Goal: Obtain resource: Obtain resource

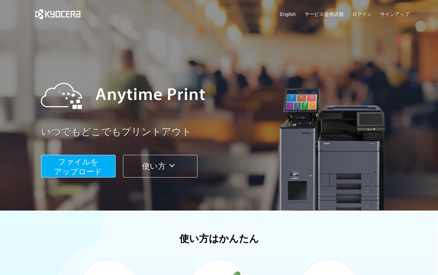
click at [102, 166] on button "ファイルを ​​アップロード" at bounding box center [78, 166] width 74 height 23
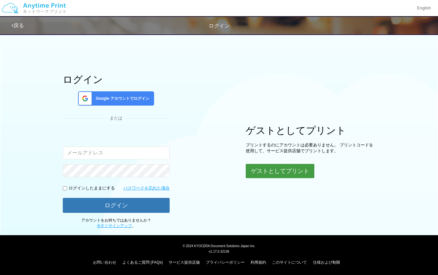
click at [275, 172] on button "ゲストとしてプリント" at bounding box center [280, 171] width 69 height 14
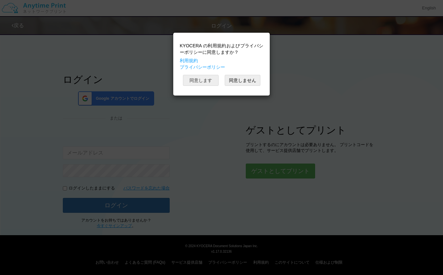
click at [203, 82] on button "同意します" at bounding box center [201, 80] width 36 height 11
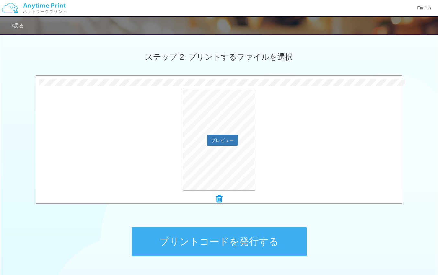
scroll to position [169, 0]
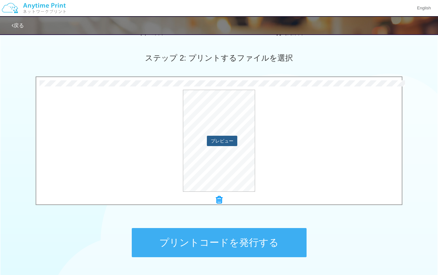
click at [235, 142] on button "プレビュー" at bounding box center [222, 141] width 30 height 10
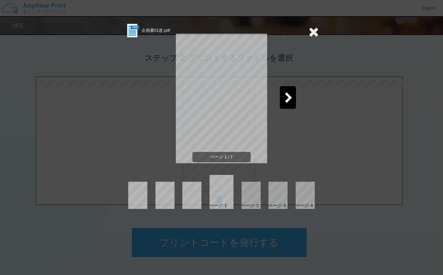
click at [291, 100] on icon at bounding box center [289, 98] width 8 height 11
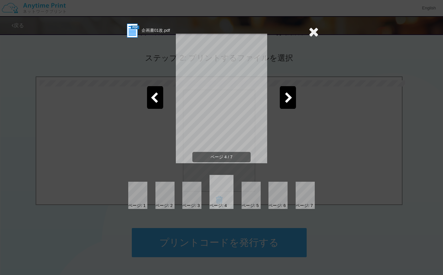
click at [291, 100] on icon at bounding box center [289, 98] width 8 height 11
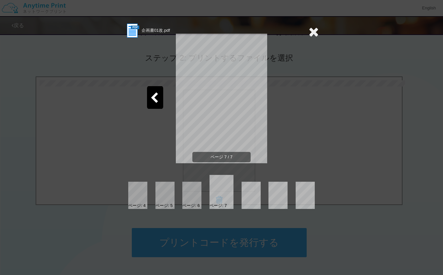
click at [313, 33] on icon at bounding box center [314, 31] width 10 height 13
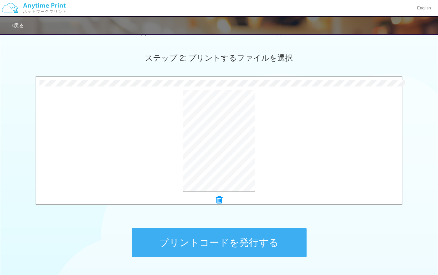
click at [229, 248] on button "プリントコードを発行する" at bounding box center [219, 242] width 175 height 29
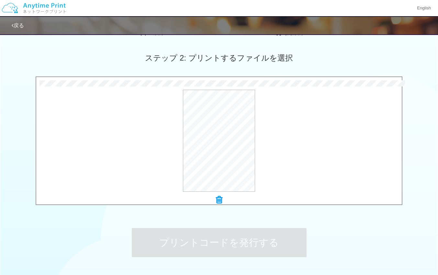
scroll to position [0, 0]
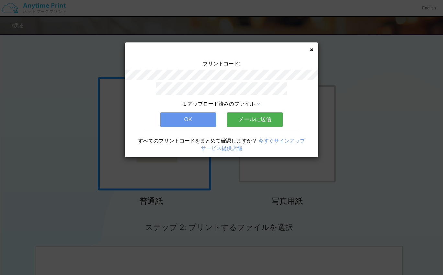
click at [251, 118] on button "メールに送信" at bounding box center [255, 119] width 56 height 14
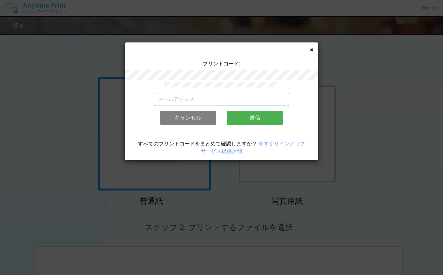
click at [220, 98] on input "email" at bounding box center [222, 99] width 136 height 13
type input "[EMAIL_ADDRESS][DOMAIN_NAME]"
click at [249, 117] on button "送信" at bounding box center [255, 118] width 56 height 14
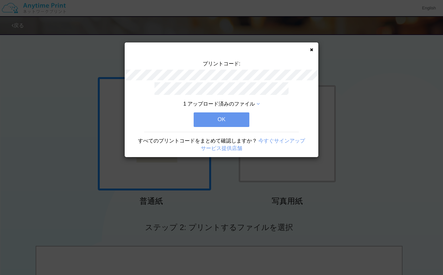
click at [248, 114] on button "OK" at bounding box center [222, 119] width 56 height 14
